Goal: Find specific page/section: Find specific page/section

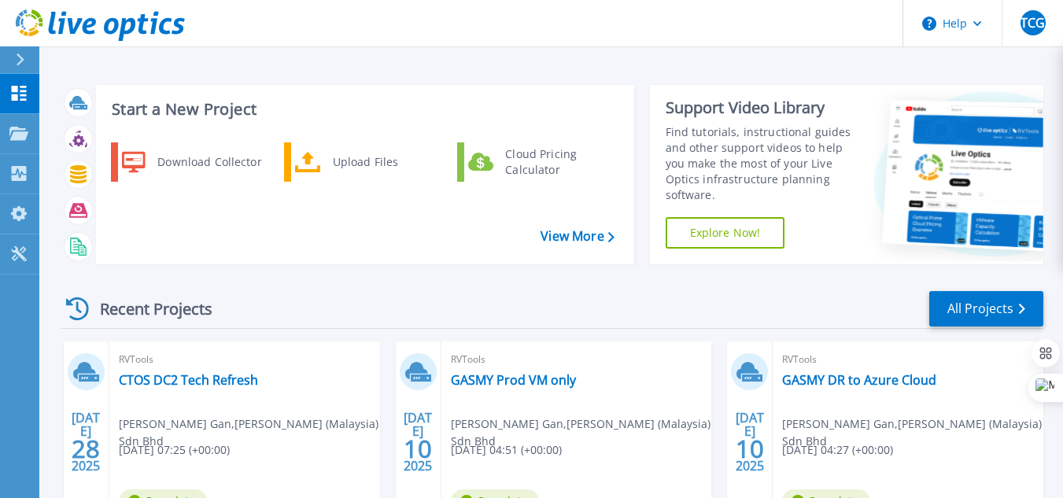
click at [191, 312] on div "Recent Projects" at bounding box center [147, 309] width 173 height 39
click at [179, 309] on div "Recent Projects" at bounding box center [147, 309] width 173 height 39
click at [13, 131] on icon at bounding box center [18, 133] width 19 height 13
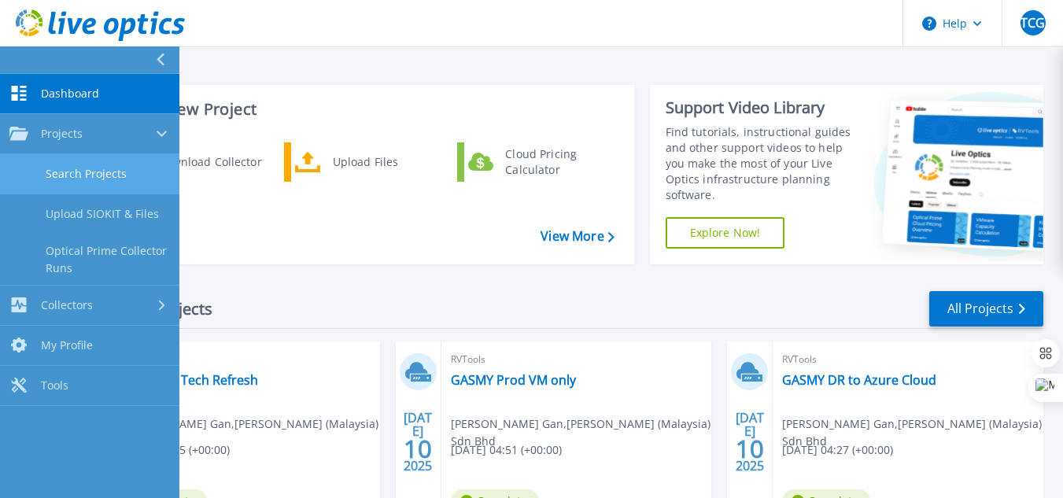
click at [94, 168] on link "Search Projects" at bounding box center [89, 174] width 179 height 40
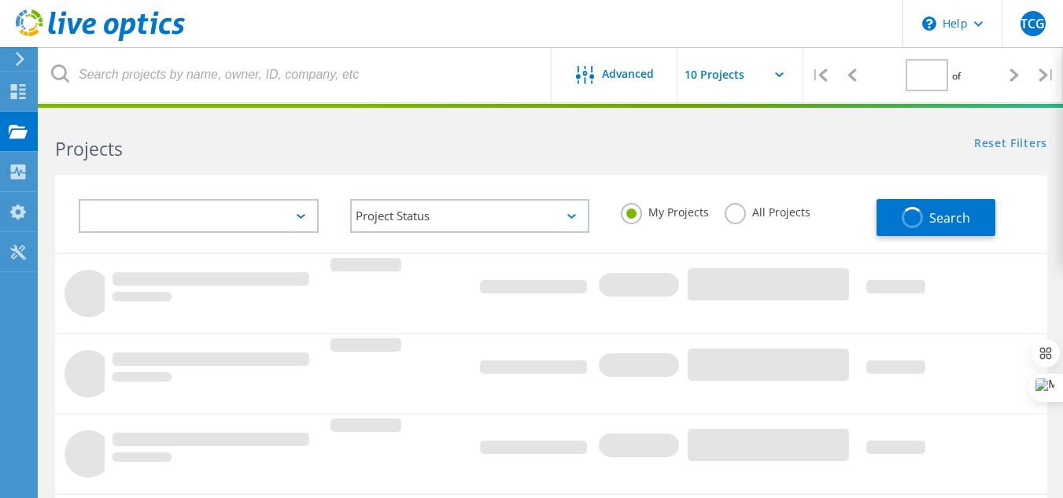
type input "1"
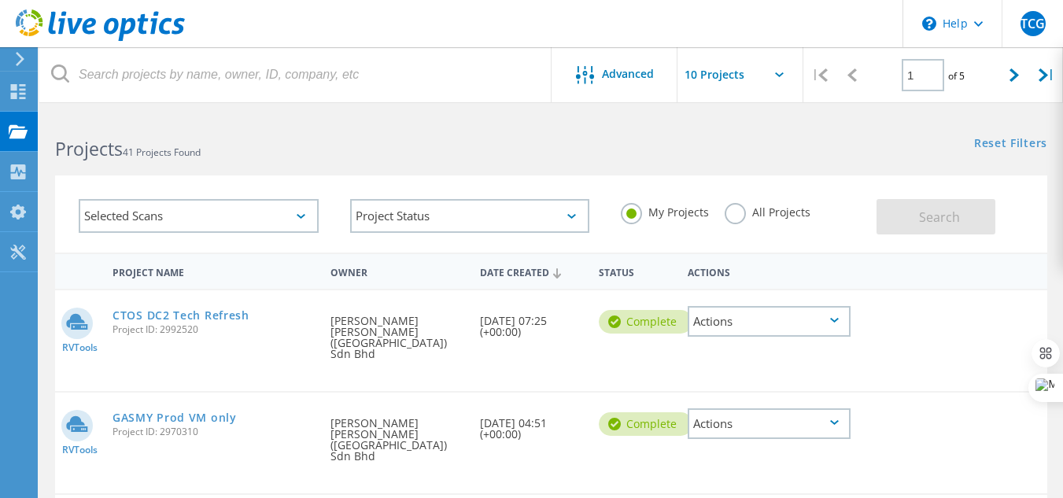
click at [275, 213] on div "Selected Scans" at bounding box center [199, 216] width 240 height 34
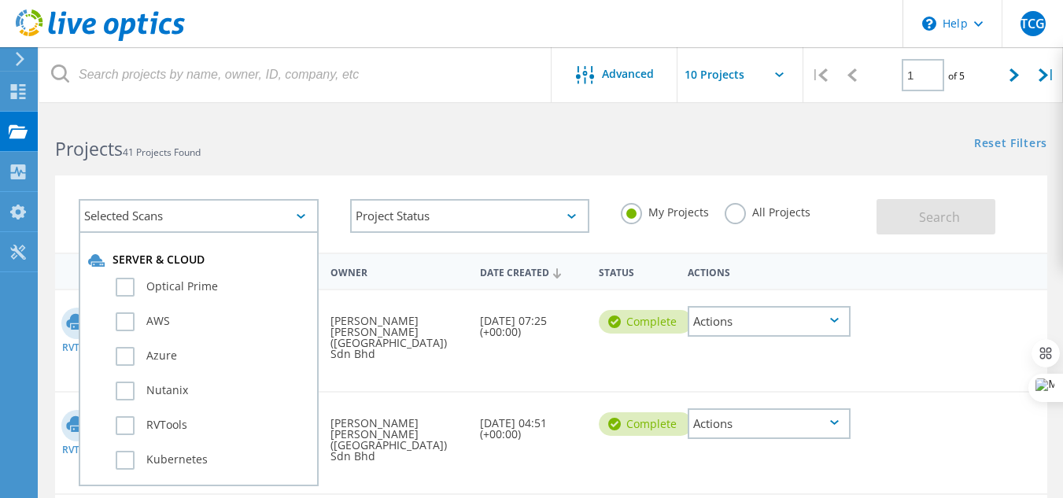
click at [430, 149] on h2 "Projects 41 Projects Found" at bounding box center [295, 149] width 480 height 26
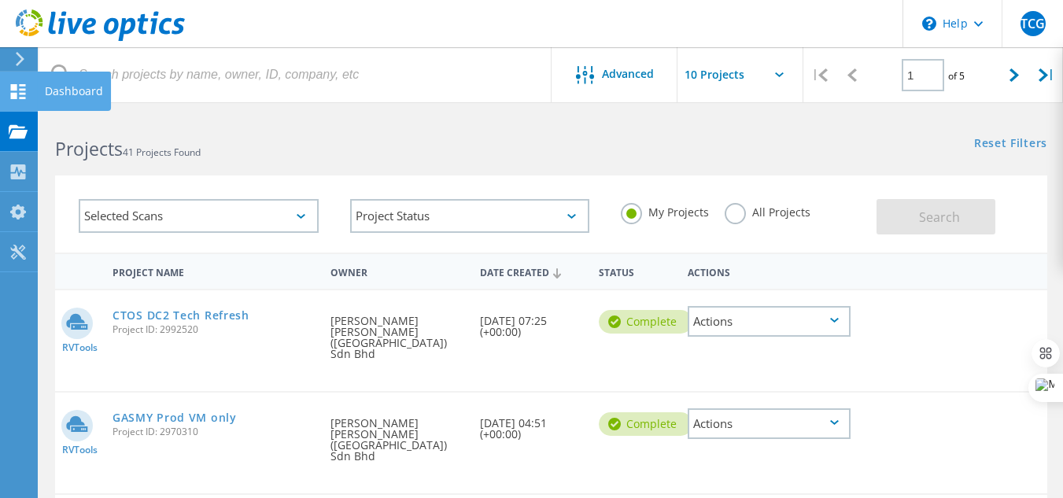
click at [16, 87] on use at bounding box center [18, 91] width 15 height 15
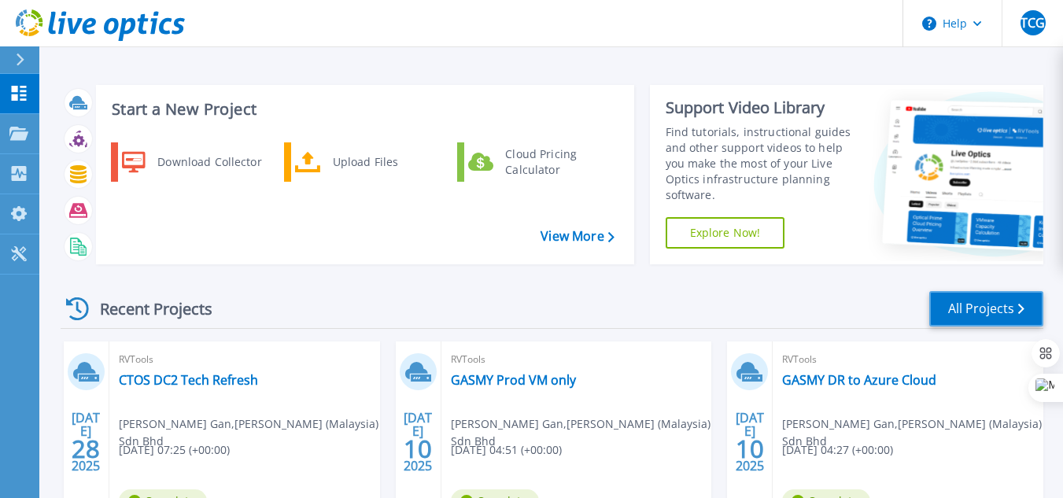
click at [992, 312] on link "All Projects" at bounding box center [986, 308] width 114 height 35
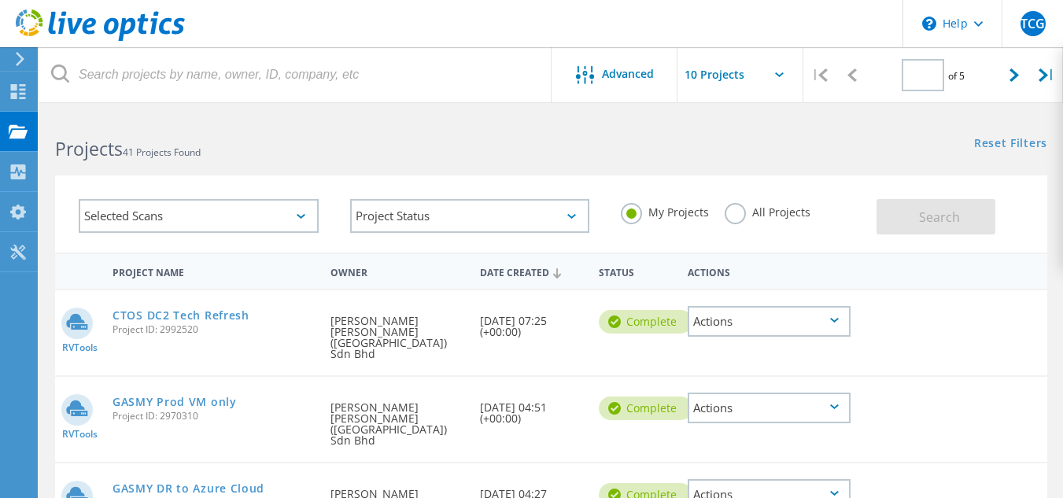
type input "1"
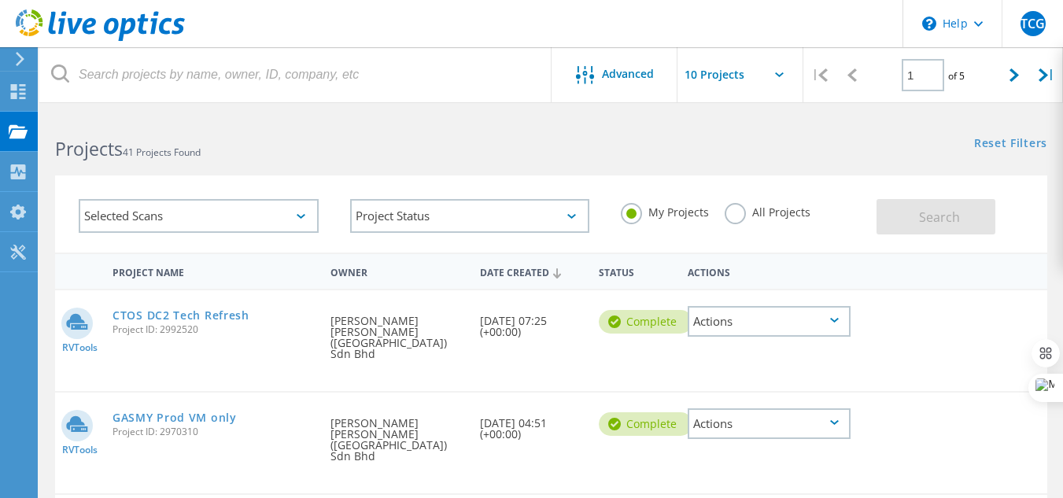
click at [738, 216] on label "All Projects" at bounding box center [768, 210] width 86 height 15
click at [0, 0] on input "All Projects" at bounding box center [0, 0] width 0 height 0
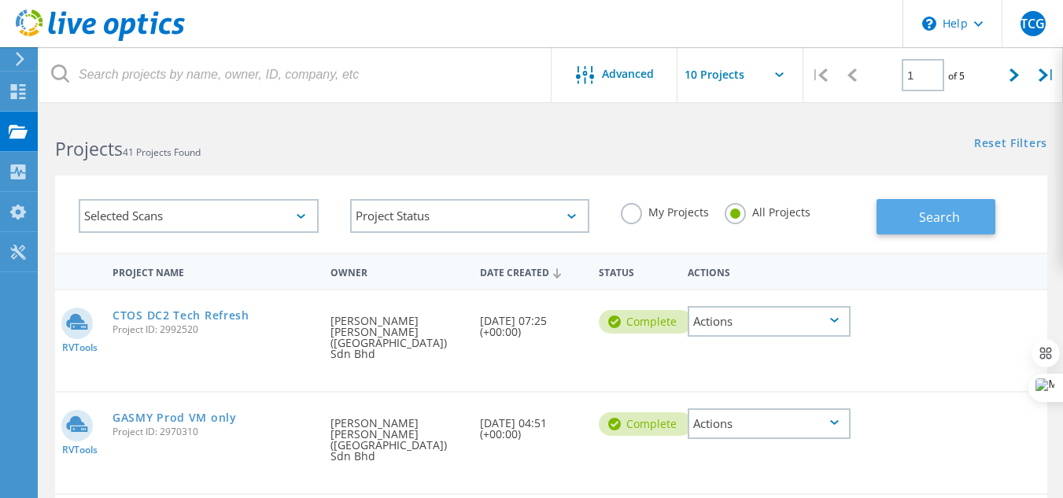
click at [980, 221] on button "Search" at bounding box center [936, 216] width 119 height 35
click at [652, 214] on label "My Projects" at bounding box center [665, 210] width 88 height 15
click at [0, 0] on input "My Projects" at bounding box center [0, 0] width 0 height 0
click at [931, 218] on span "Search" at bounding box center [939, 217] width 41 height 17
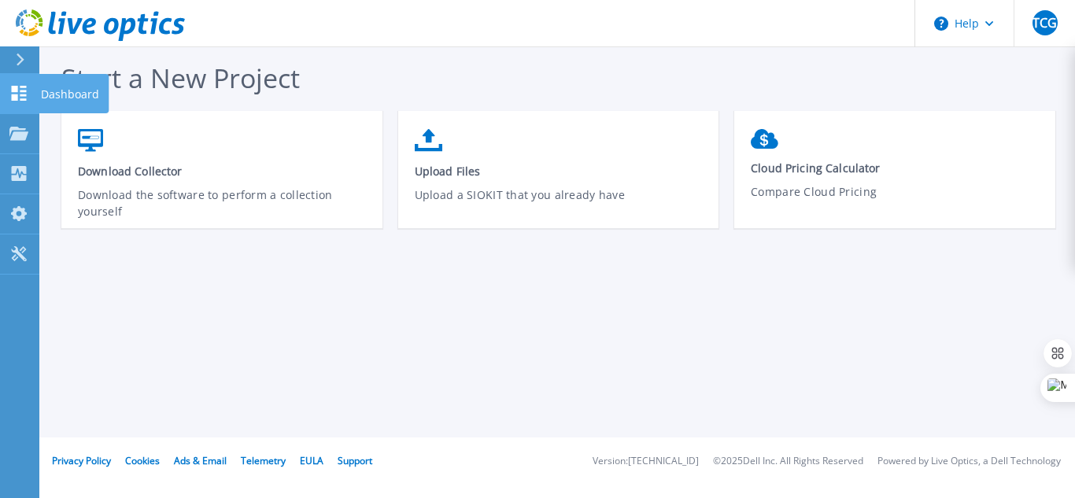
click at [19, 92] on icon at bounding box center [18, 93] width 19 height 15
